Goal: Transaction & Acquisition: Purchase product/service

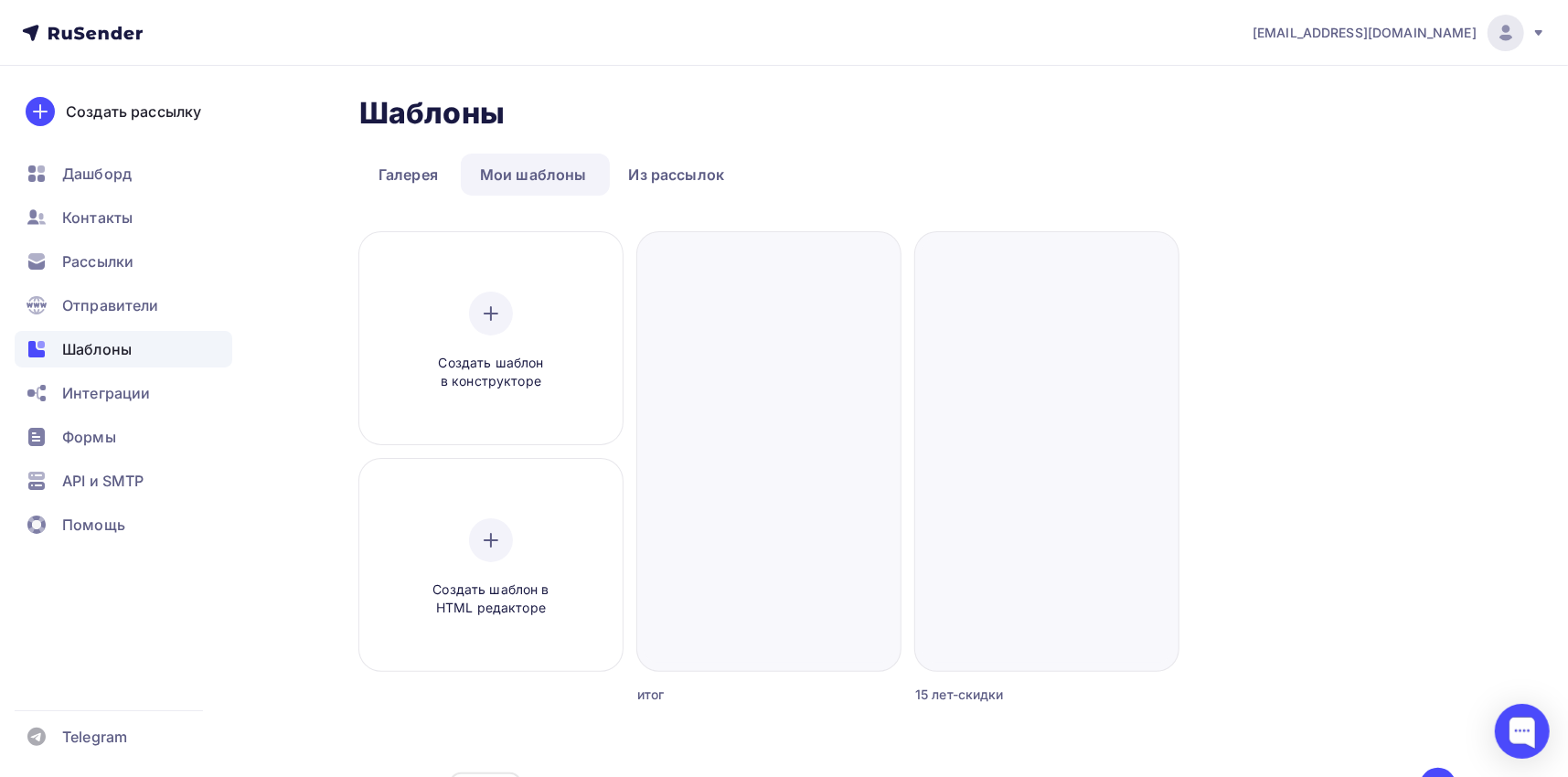
click at [107, 37] on icon at bounding box center [104, 34] width 10 height 10
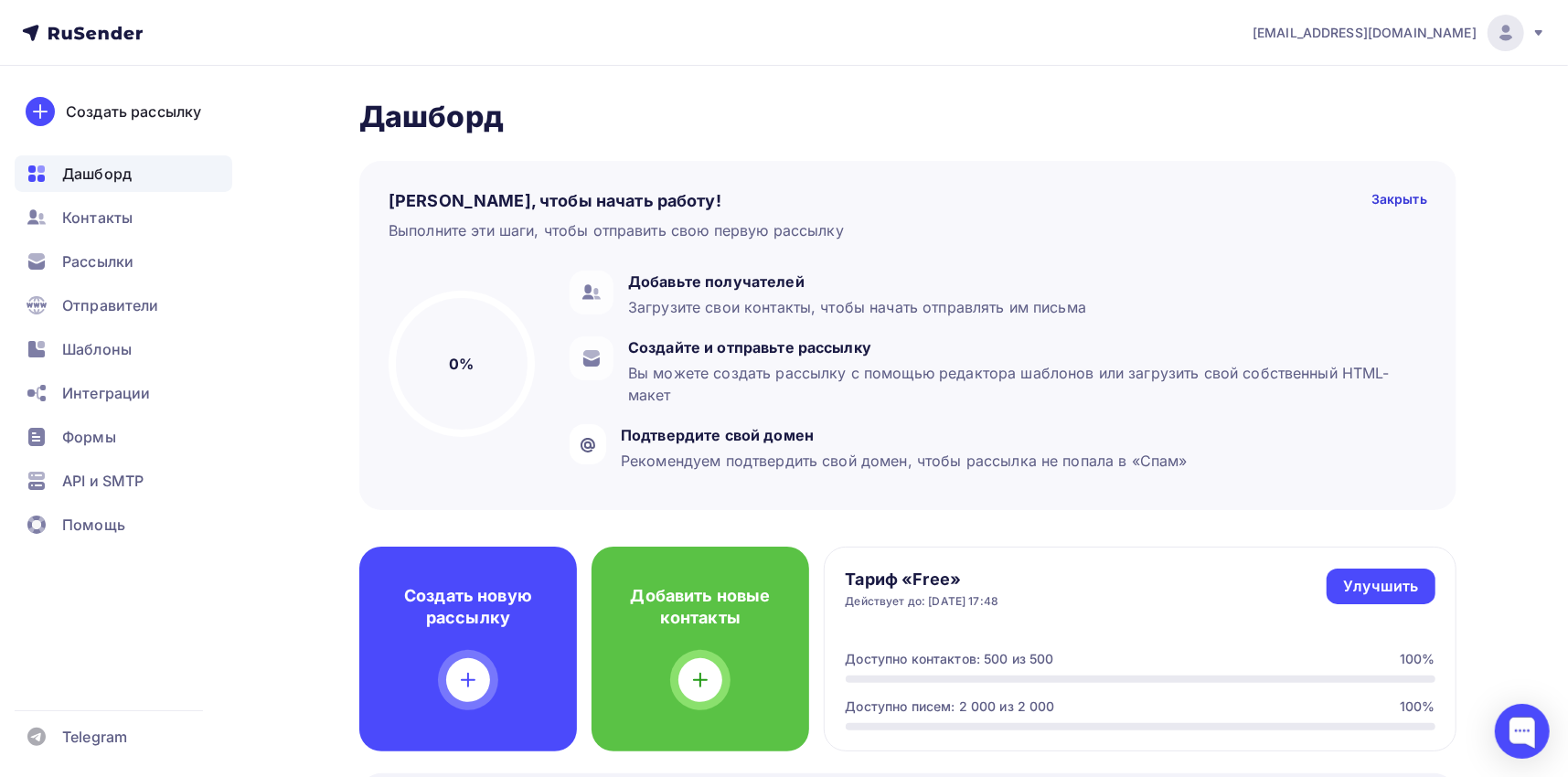
click at [99, 28] on icon at bounding box center [82, 32] width 121 height 22
click at [105, 30] on icon at bounding box center [104, 34] width 10 height 10
click at [1527, 32] on div "[EMAIL_ADDRESS][DOMAIN_NAME]" at bounding box center [1398, 33] width 293 height 37
click at [1312, 110] on span "[DEMOGRAPHIC_DATA]" at bounding box center [1355, 116] width 167 height 22
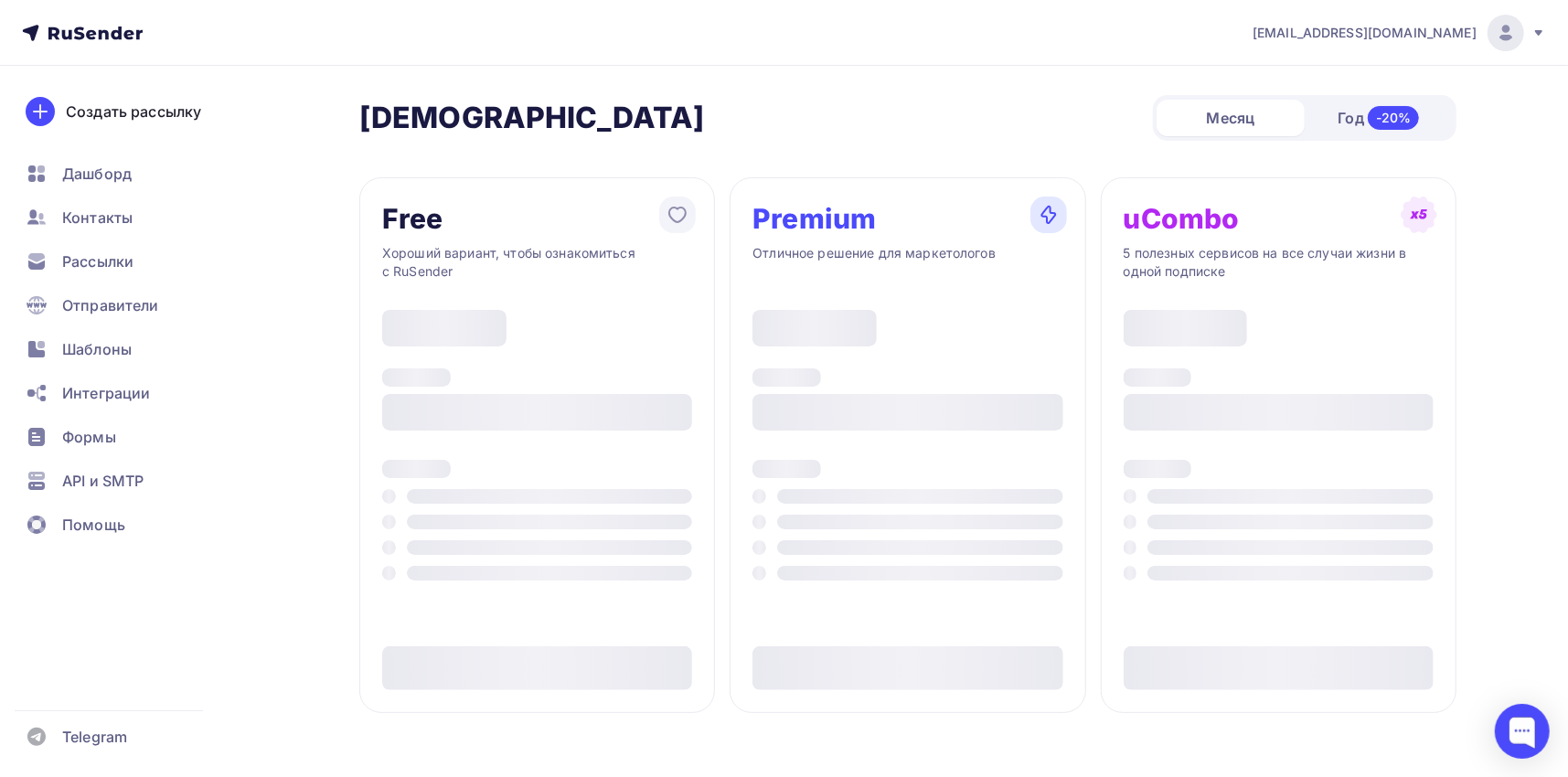
type input "500"
type input "100"
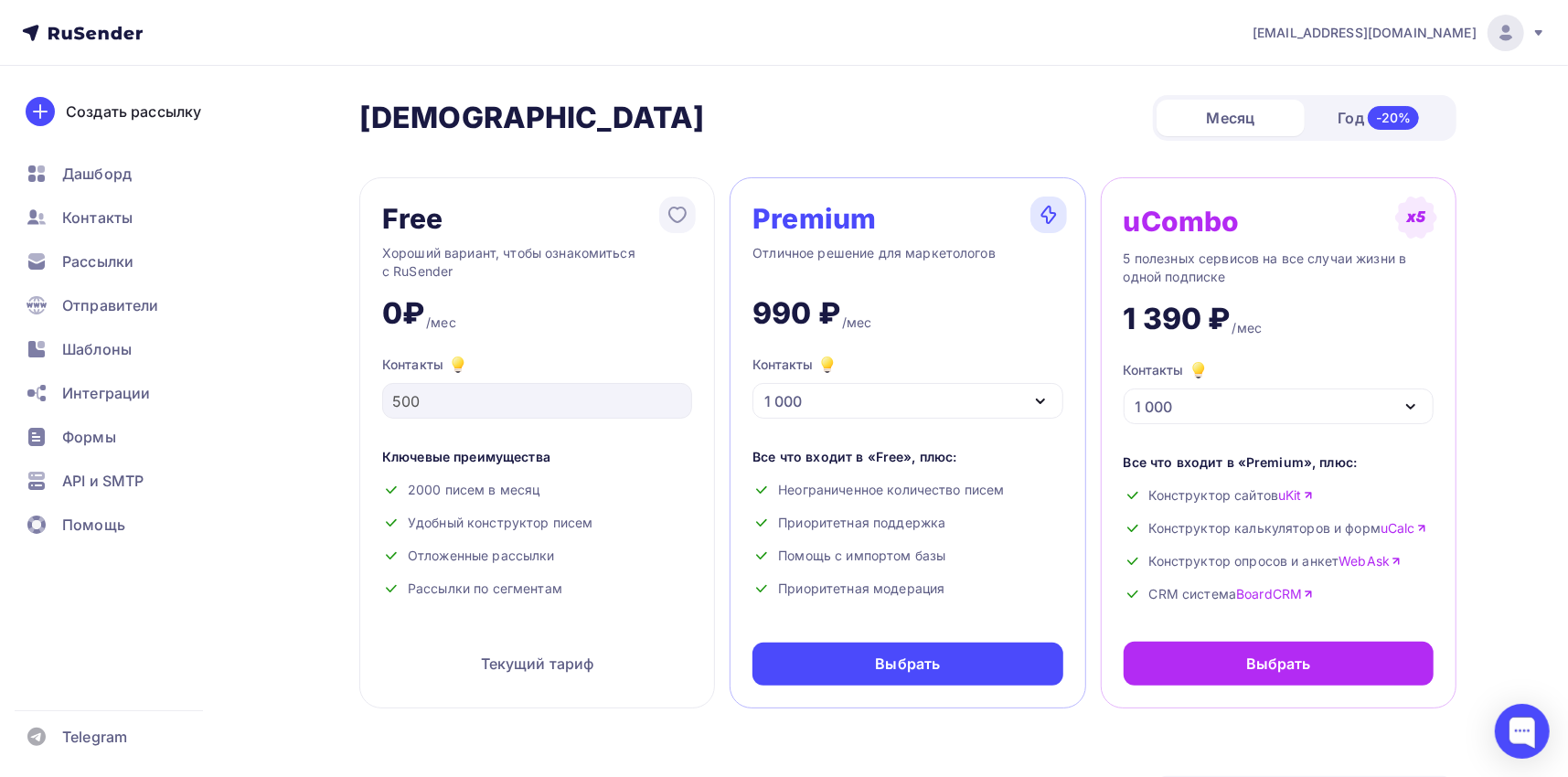
click at [1238, 123] on div "Месяц" at bounding box center [1230, 118] width 148 height 37
click at [812, 402] on div "1 000" at bounding box center [907, 401] width 310 height 36
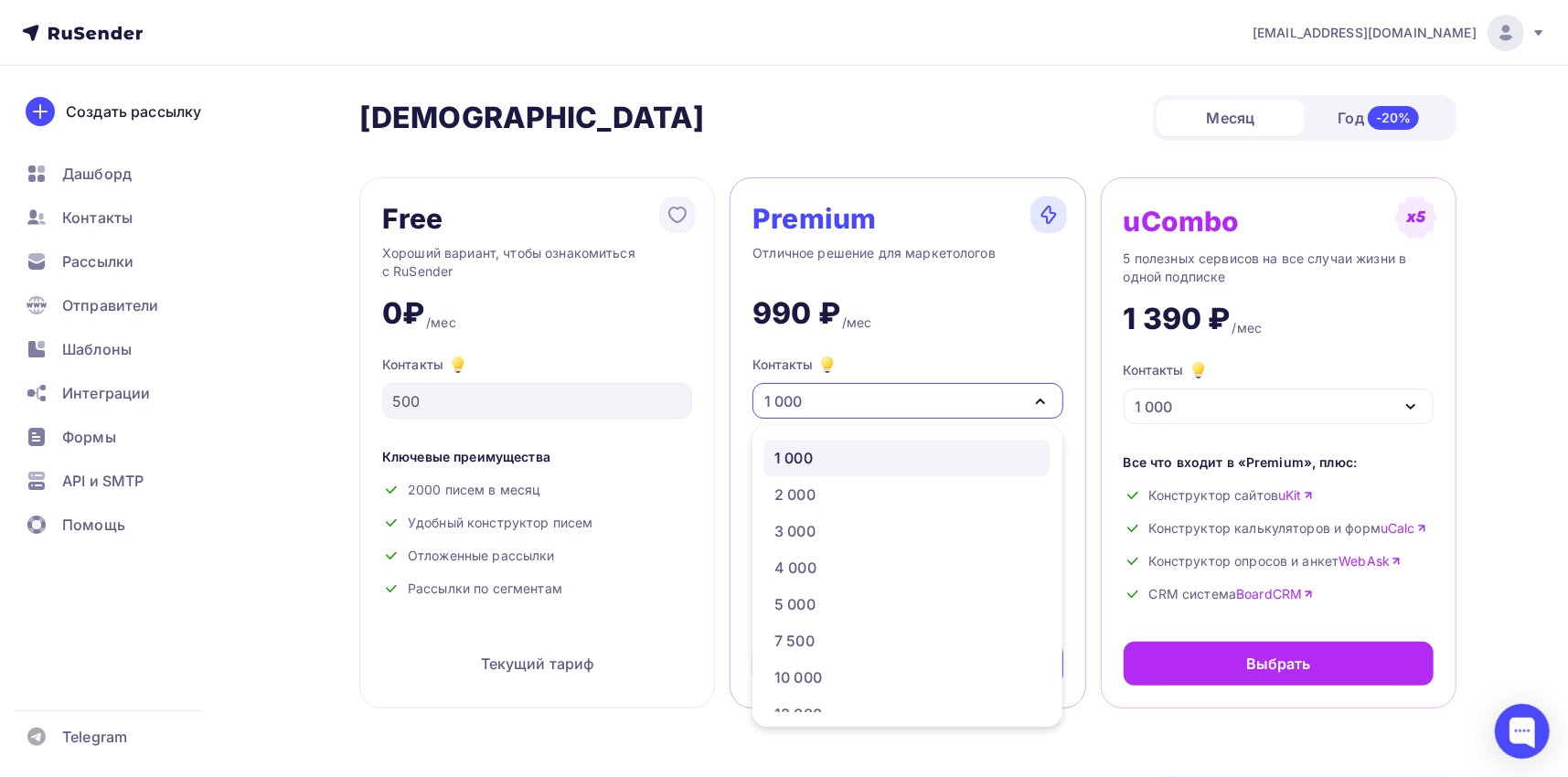
click at [812, 403] on div "1 000" at bounding box center [907, 401] width 310 height 36
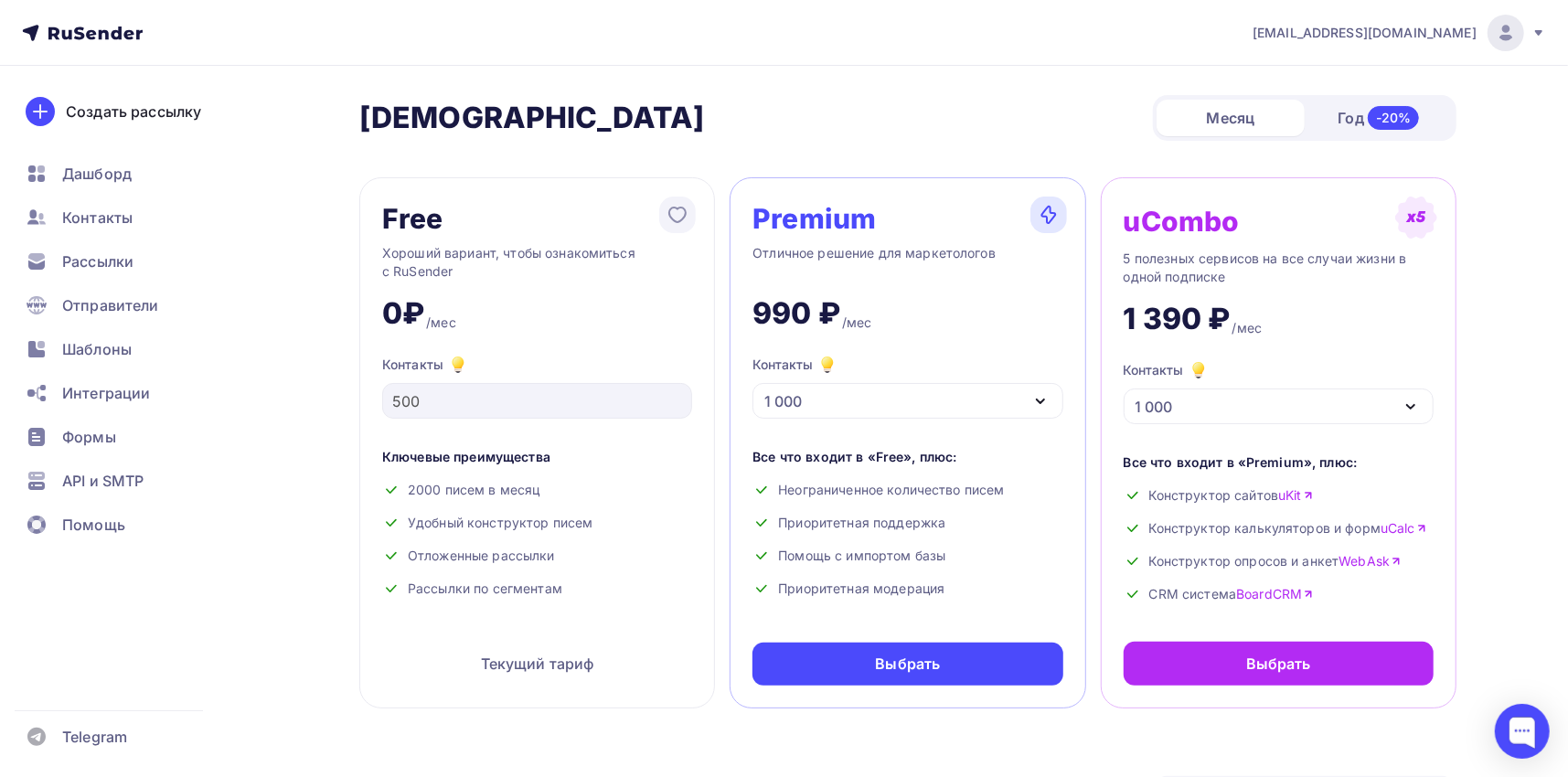
click at [813, 398] on div "1 000" at bounding box center [907, 401] width 310 height 36
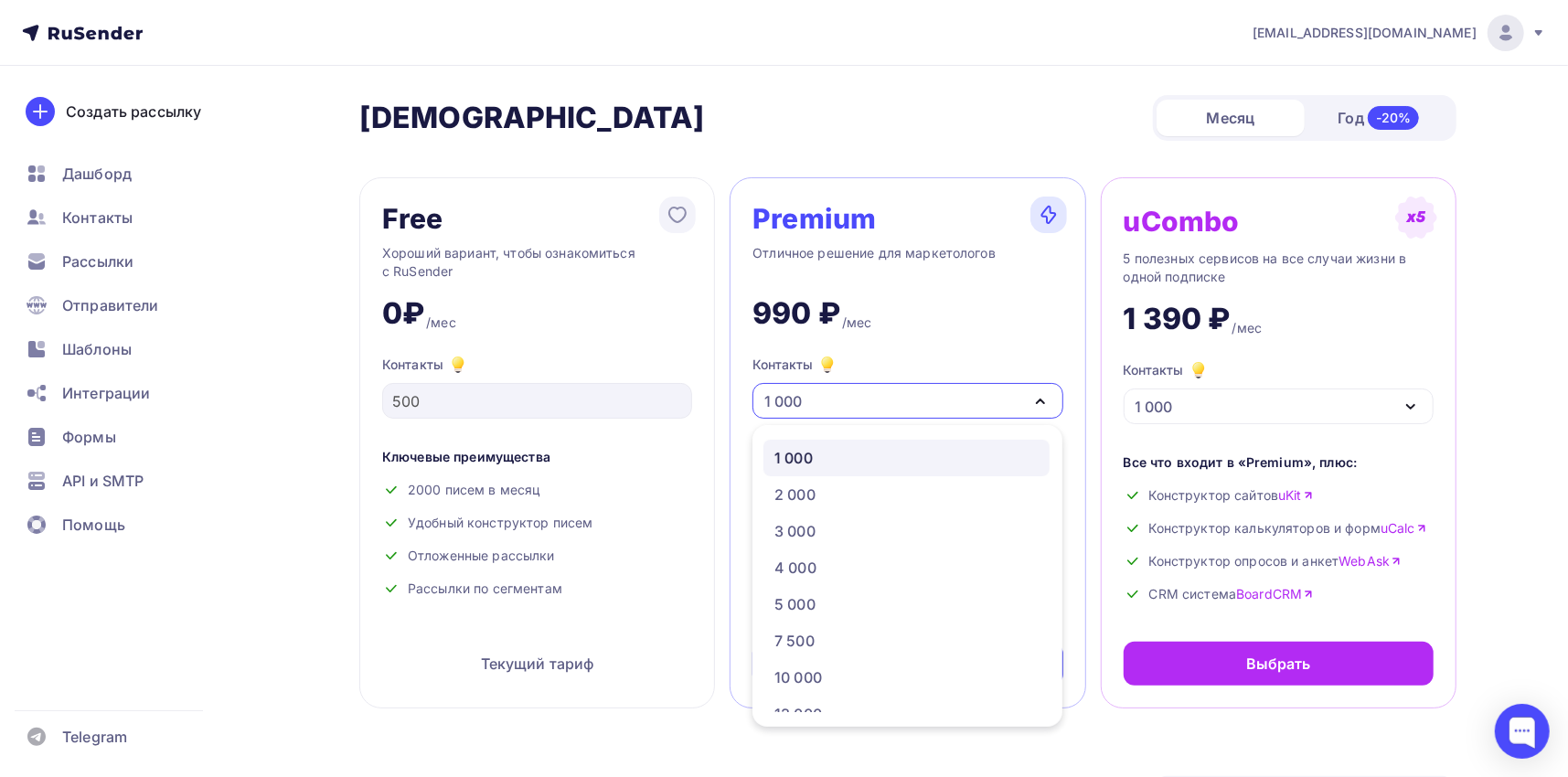
click at [813, 398] on div "1 000" at bounding box center [907, 401] width 310 height 36
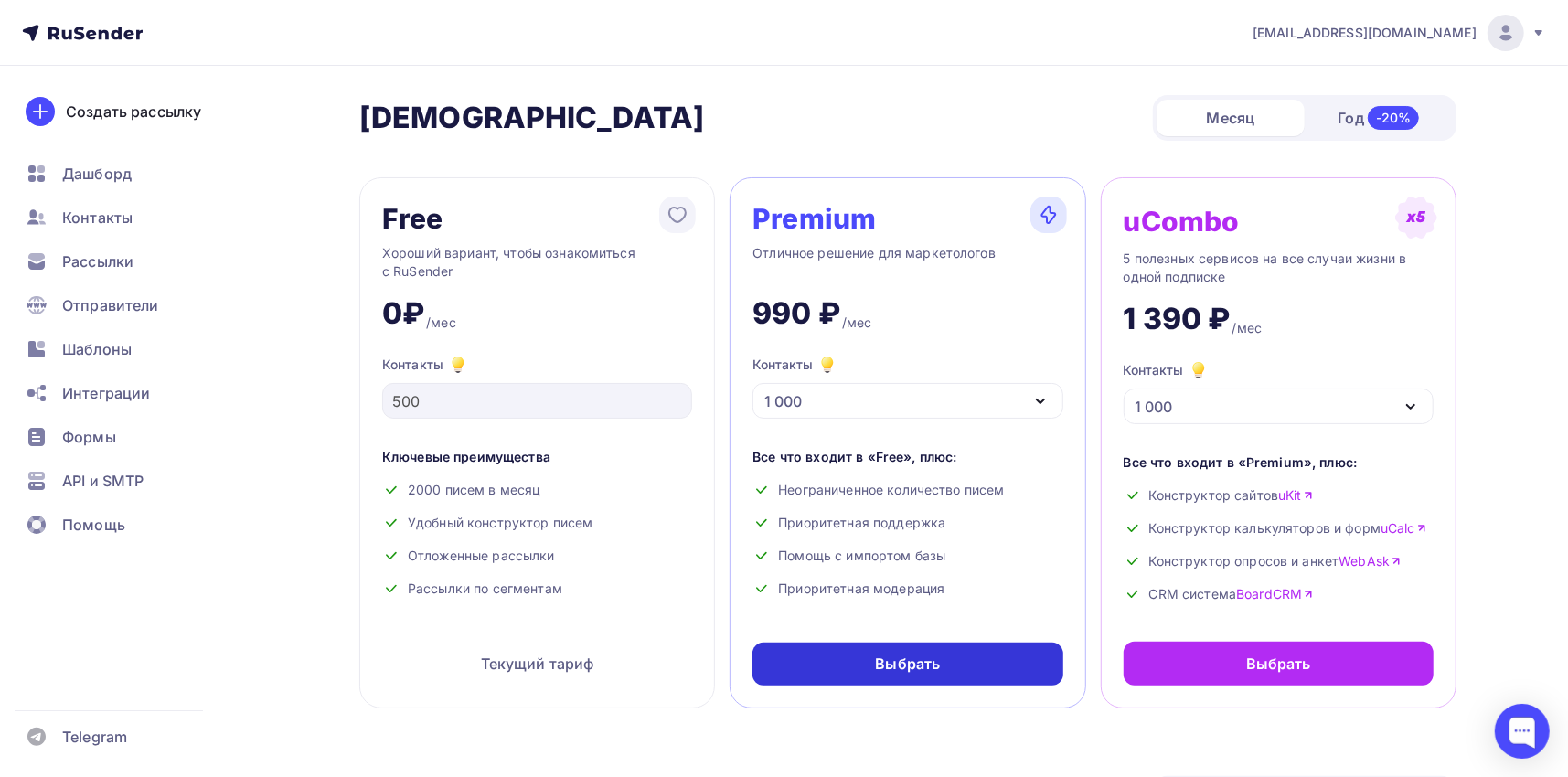
click at [934, 664] on div "Выбрать" at bounding box center [908, 664] width 65 height 21
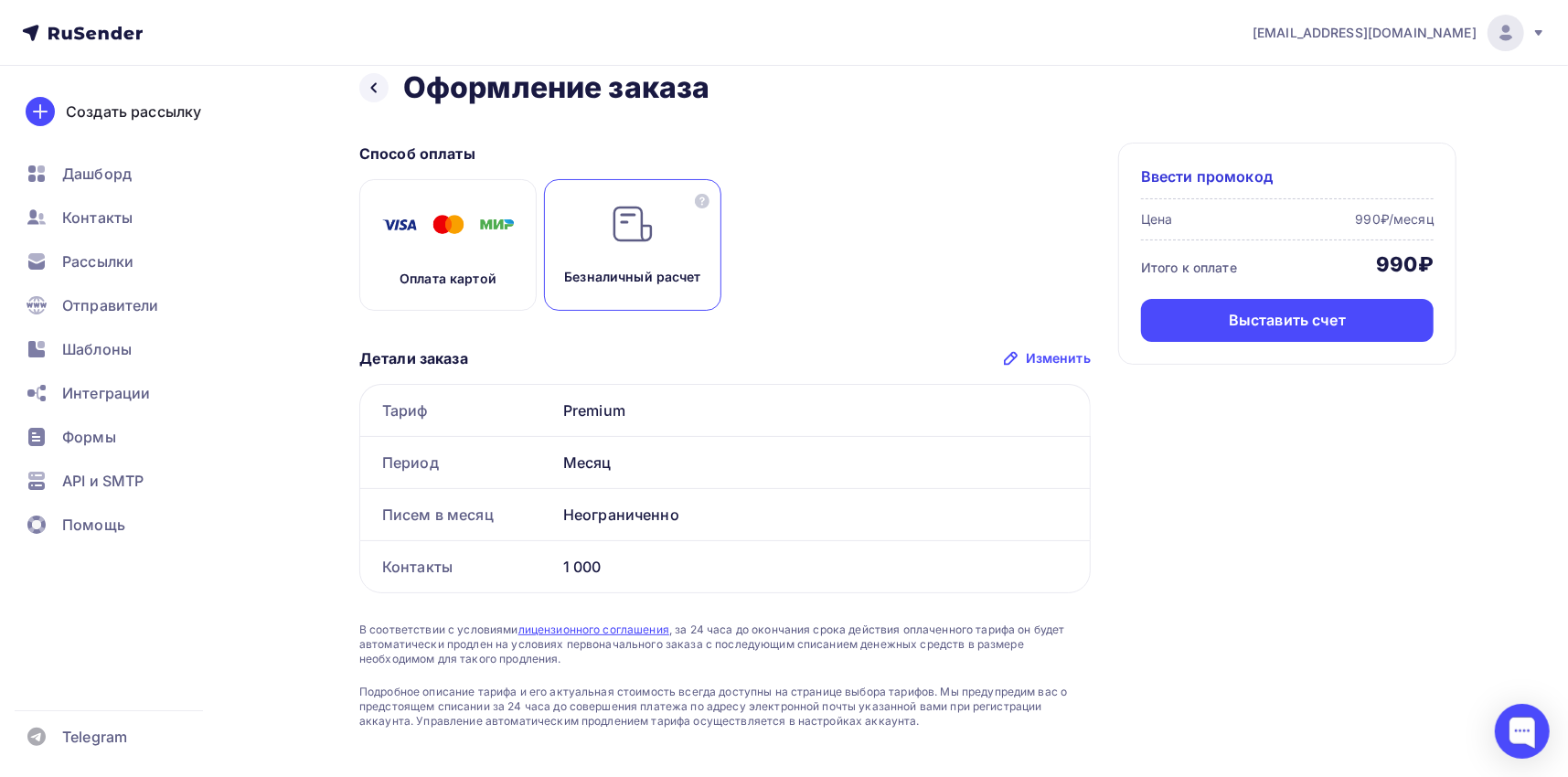
scroll to position [49, 0]
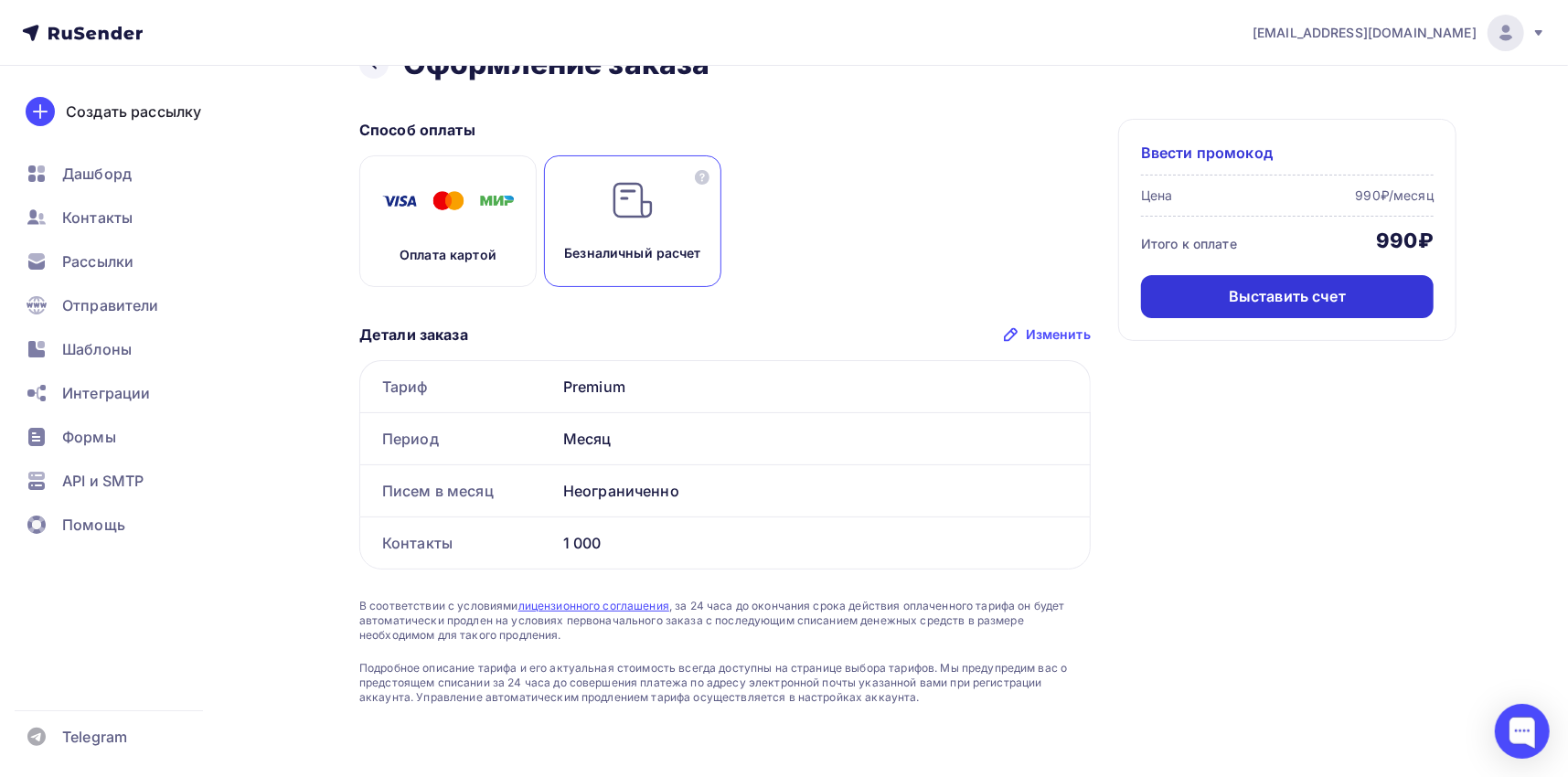
click at [1224, 304] on div "Выставить счет" at bounding box center [1287, 297] width 292 height 43
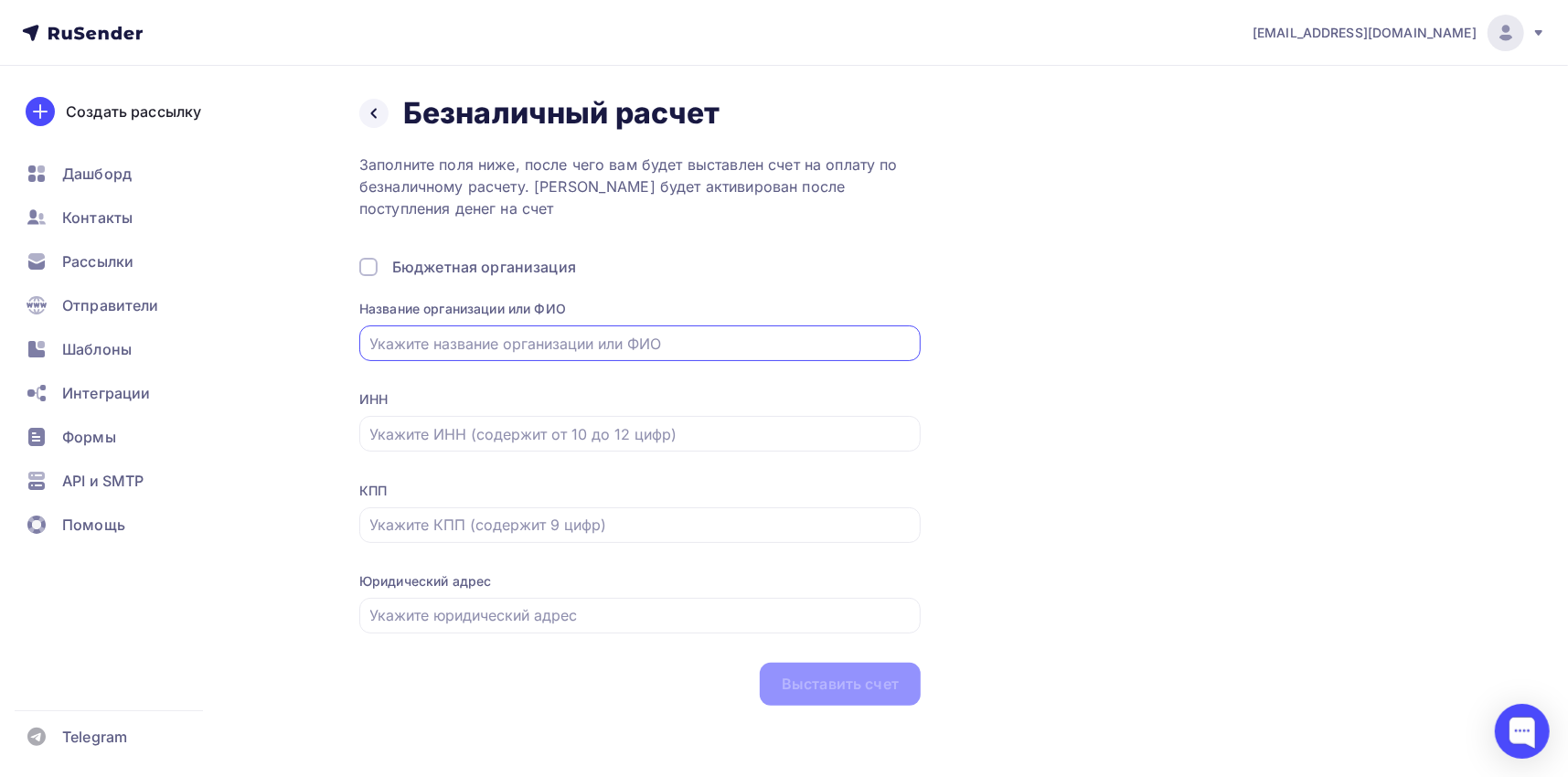
click at [673, 335] on input "text" at bounding box center [640, 343] width 540 height 22
click at [498, 342] on input "text" at bounding box center [640, 343] width 540 height 22
click at [483, 377] on div "Название организации или ФИО" at bounding box center [639, 342] width 561 height 85
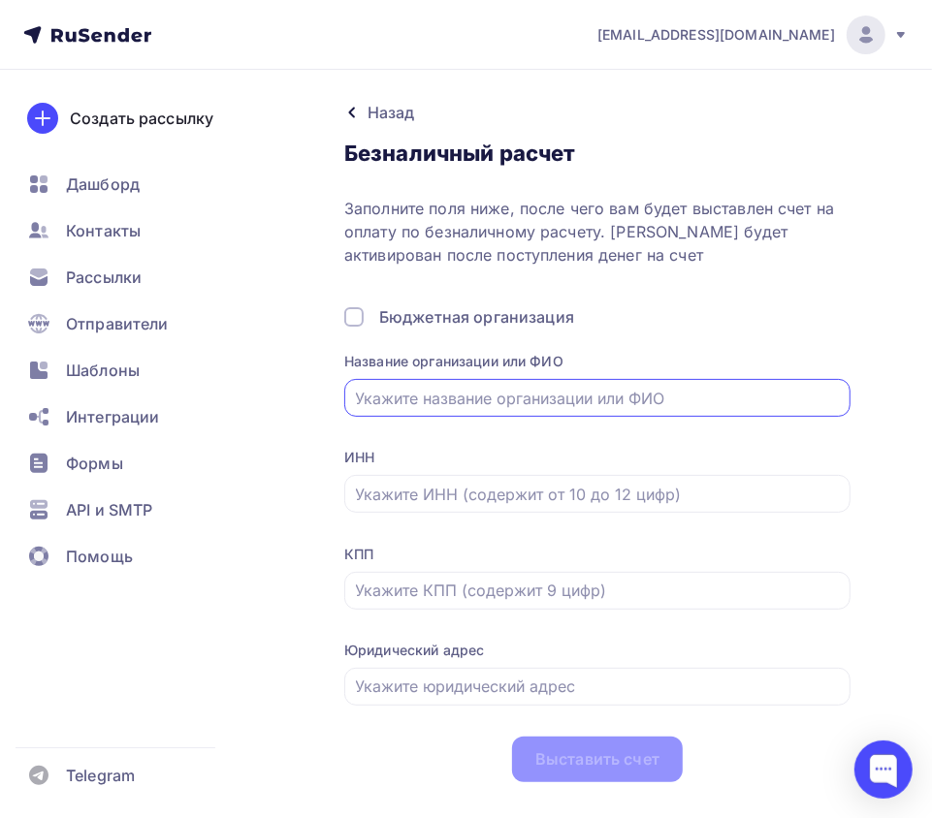
click at [405, 400] on input "text" at bounding box center [598, 398] width 484 height 23
paste input "Общество с ограниченной ответственностью «Профессионал-консалт. Институт соврем…"
type input "Общество с ограниченной ответственностью «Профессионал-консалт. Институт соврем…"
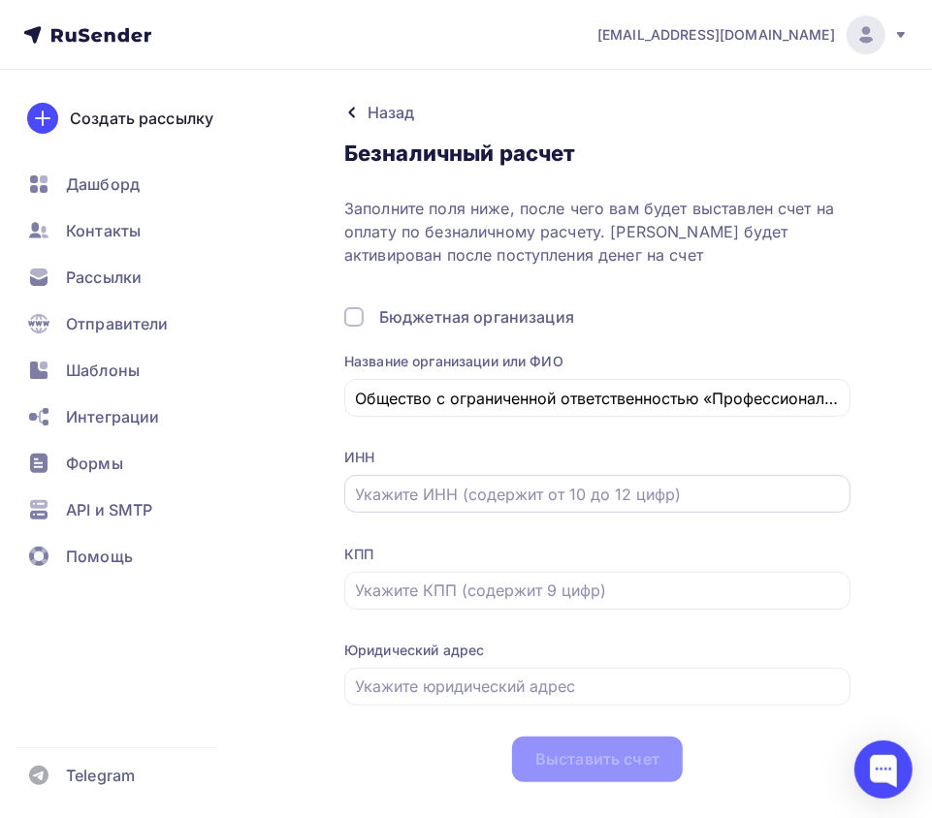
click at [386, 492] on input "text" at bounding box center [598, 494] width 484 height 23
paste input "7717684004"
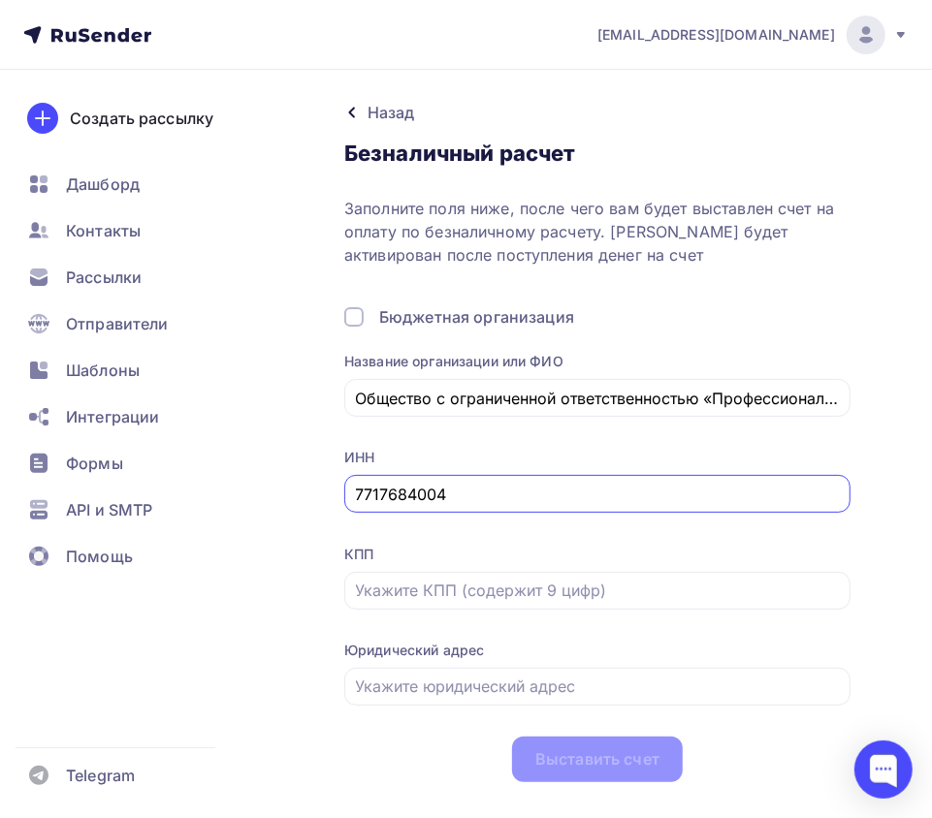
type input "7717684004"
click at [398, 599] on input "text" at bounding box center [598, 590] width 484 height 23
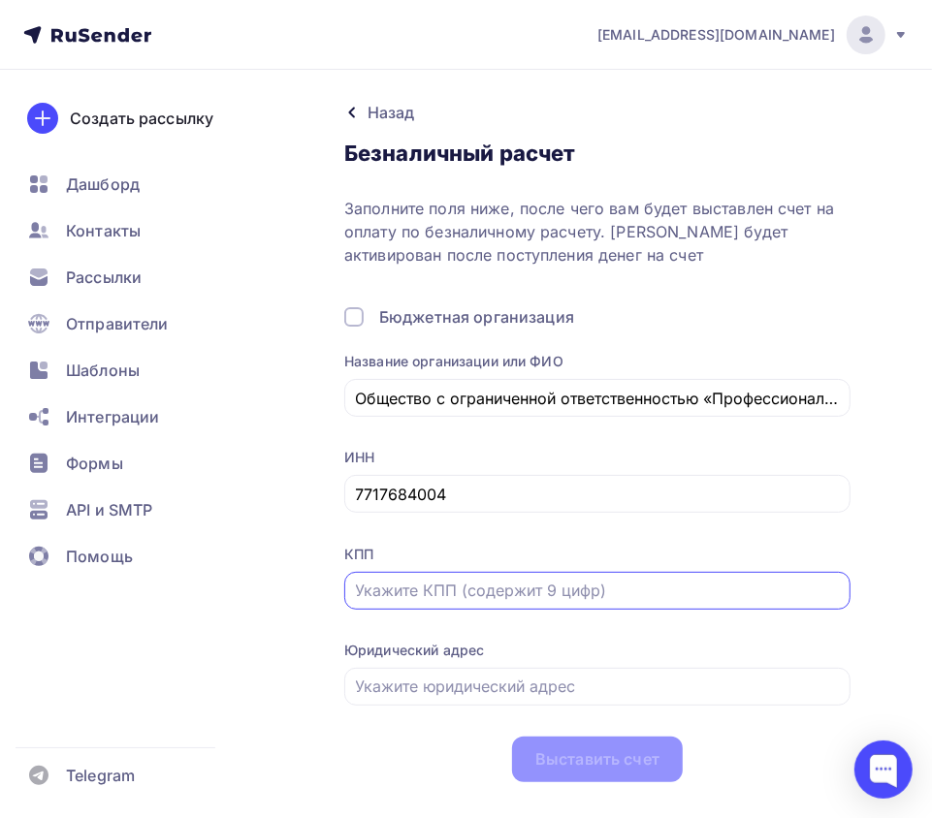
paste input "772601001"
type input "772601001"
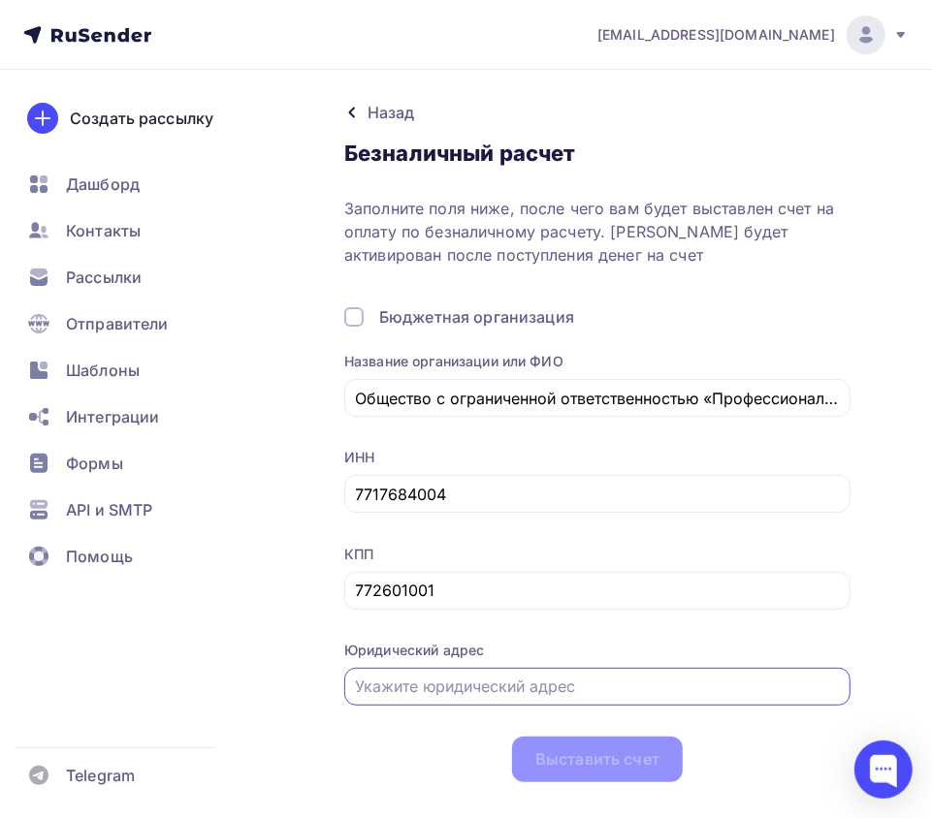
click at [444, 688] on input "text" at bounding box center [598, 686] width 484 height 23
paste input ": [STREET_ADDRESS] 1, этаж 2, помещ. 6"
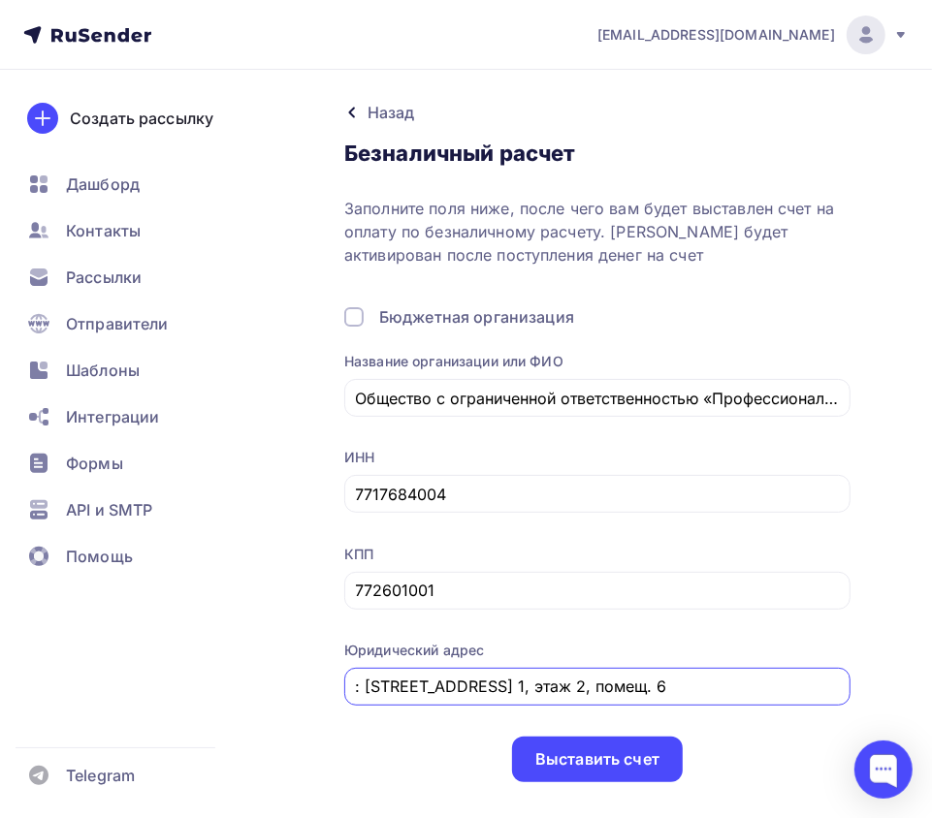
scroll to position [0, 453]
type input ": [STREET_ADDRESS] 1, этаж 2, помещ. 6"
click at [611, 763] on div "Выставить счет" at bounding box center [597, 760] width 124 height 22
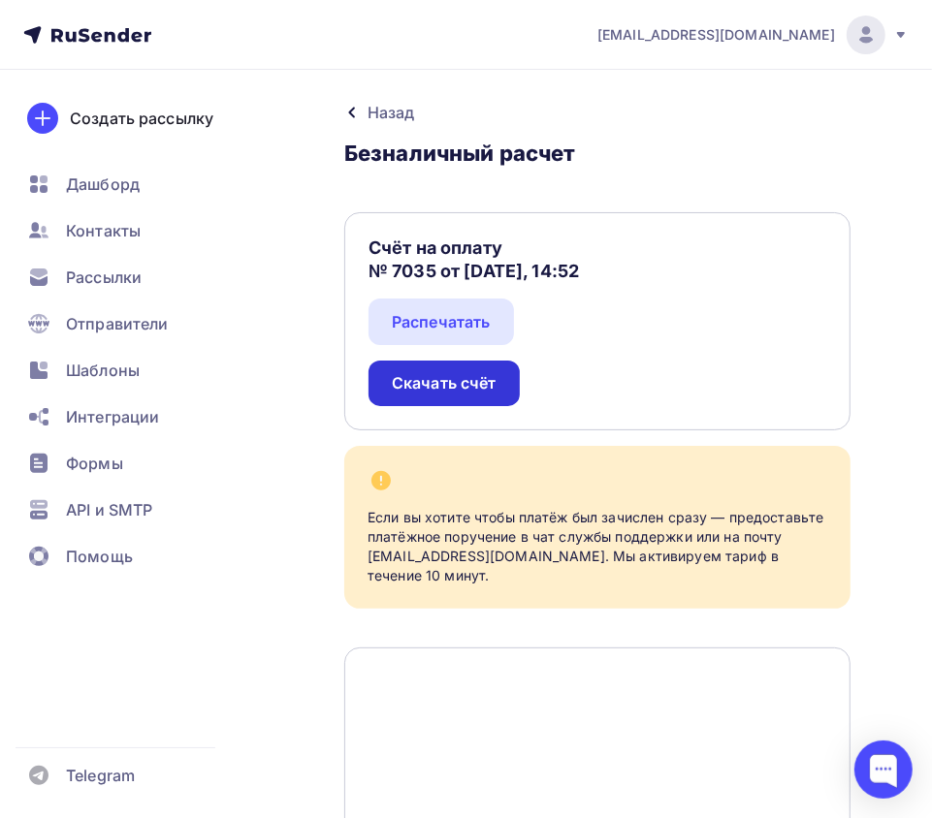
click at [473, 384] on div "Скачать счёт" at bounding box center [444, 383] width 105 height 22
